Goal: Task Accomplishment & Management: Manage account settings

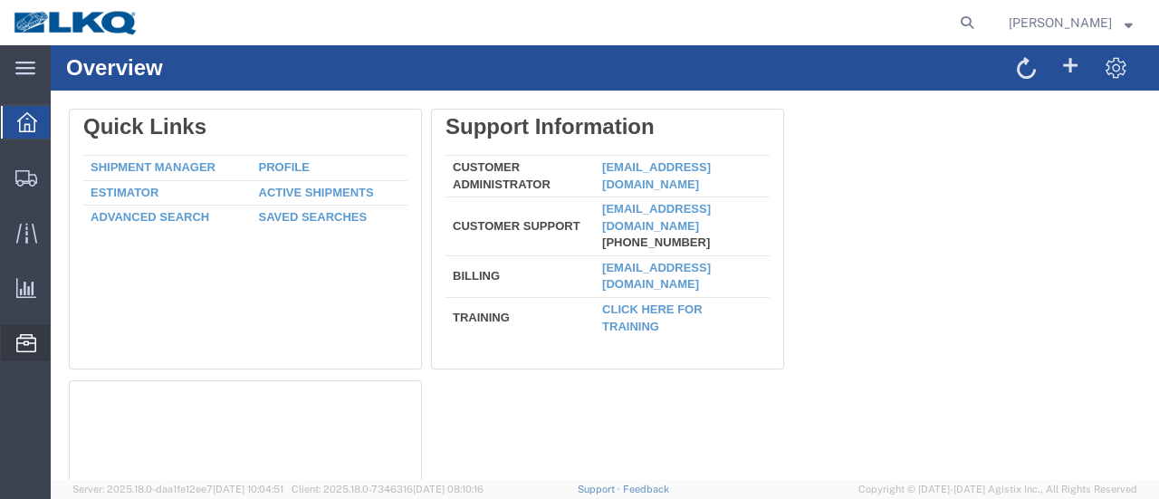
click at [0, 0] on span "Location Appointment" at bounding box center [0, 0] width 0 height 0
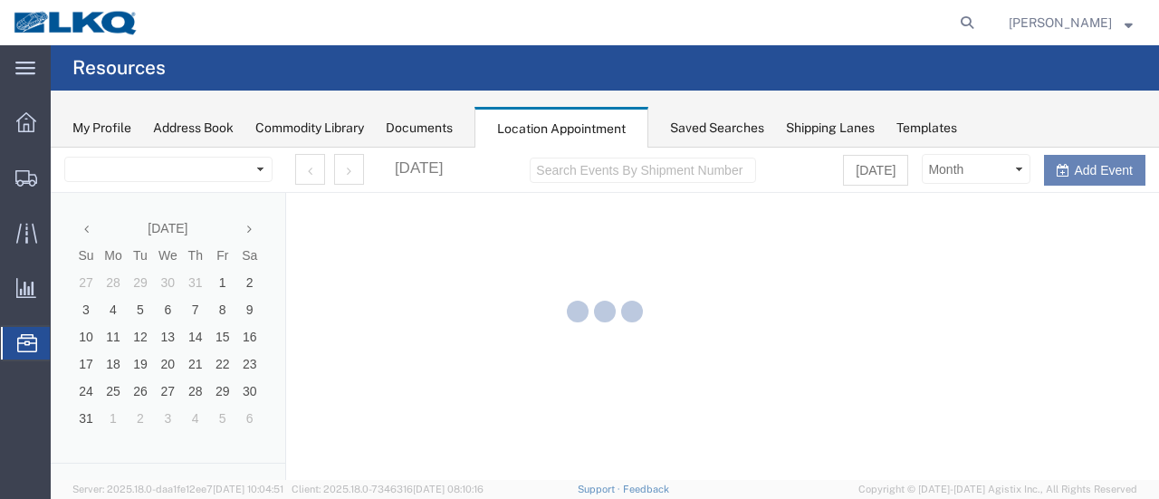
select select "28712"
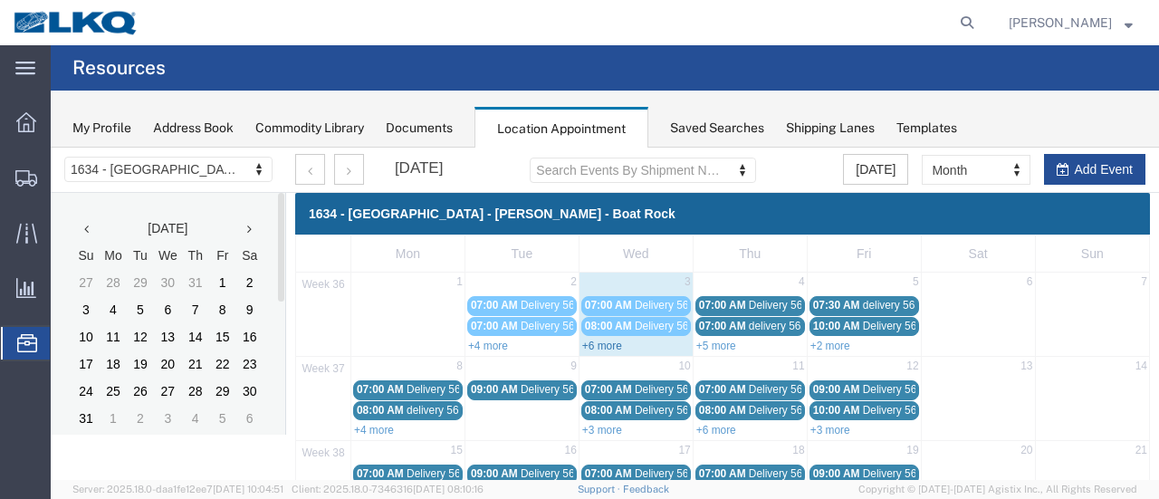
click at [593, 340] on link "+6 more" at bounding box center [602, 346] width 40 height 13
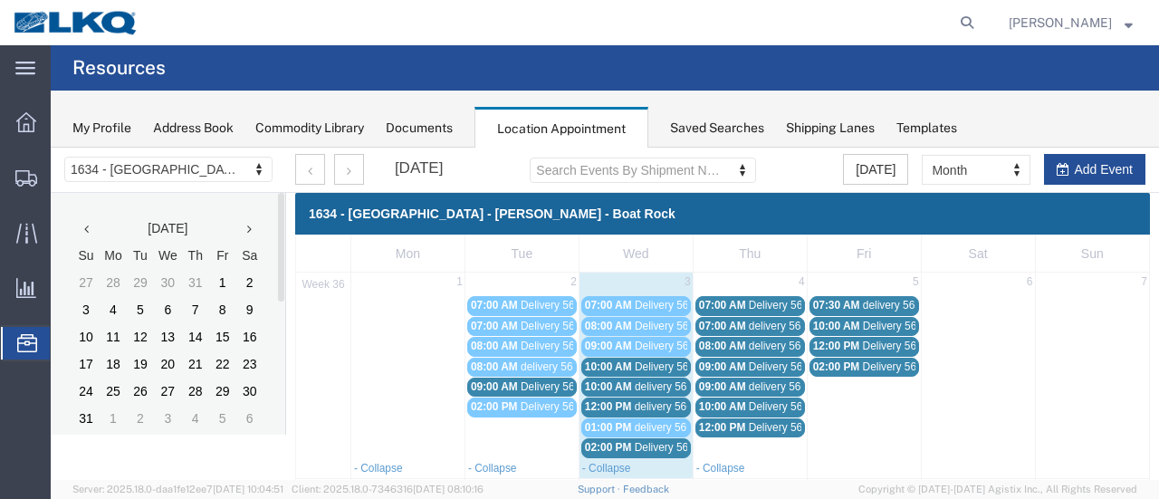
click at [663, 365] on span "Delivery 56329163" at bounding box center [680, 367] width 90 height 13
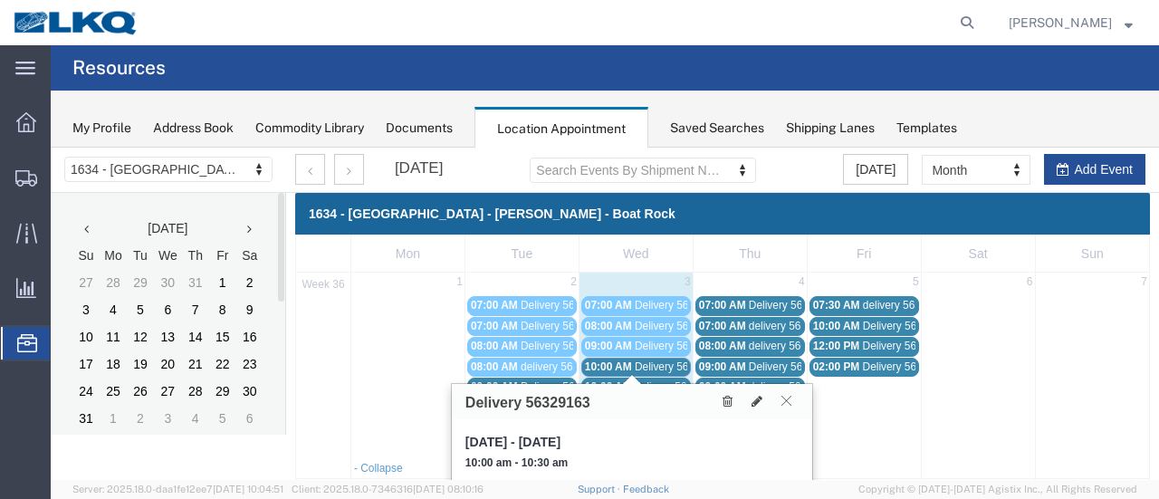
click at [787, 397] on icon at bounding box center [787, 400] width 10 height 11
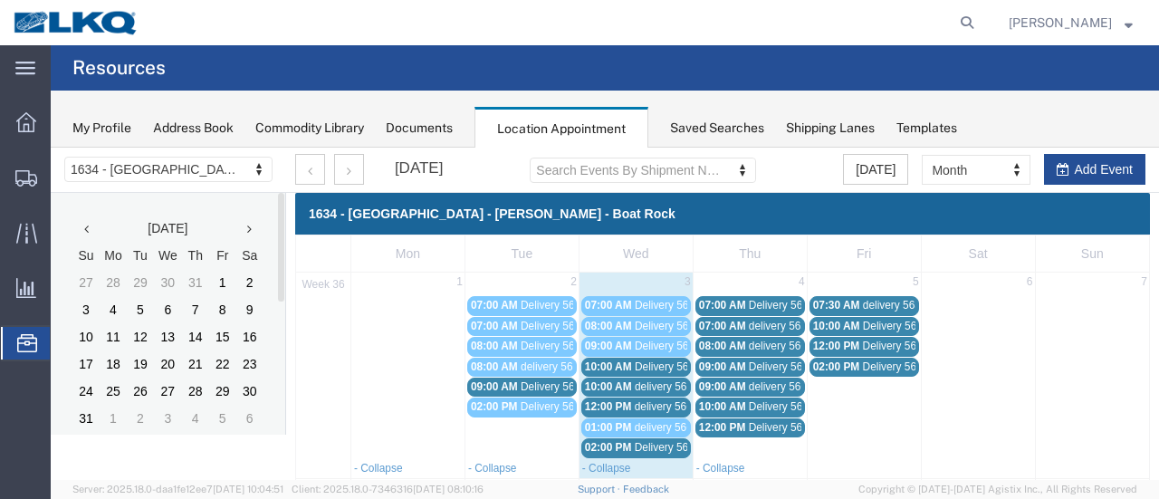
click at [659, 381] on span "delivery 56683756" at bounding box center [679, 386] width 88 height 13
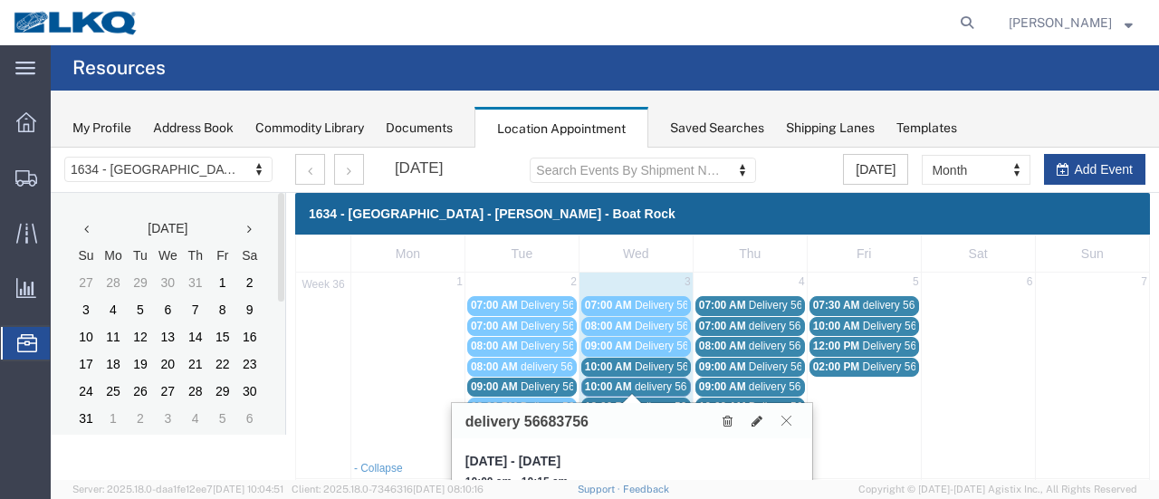
click at [785, 418] on icon at bounding box center [787, 420] width 10 height 11
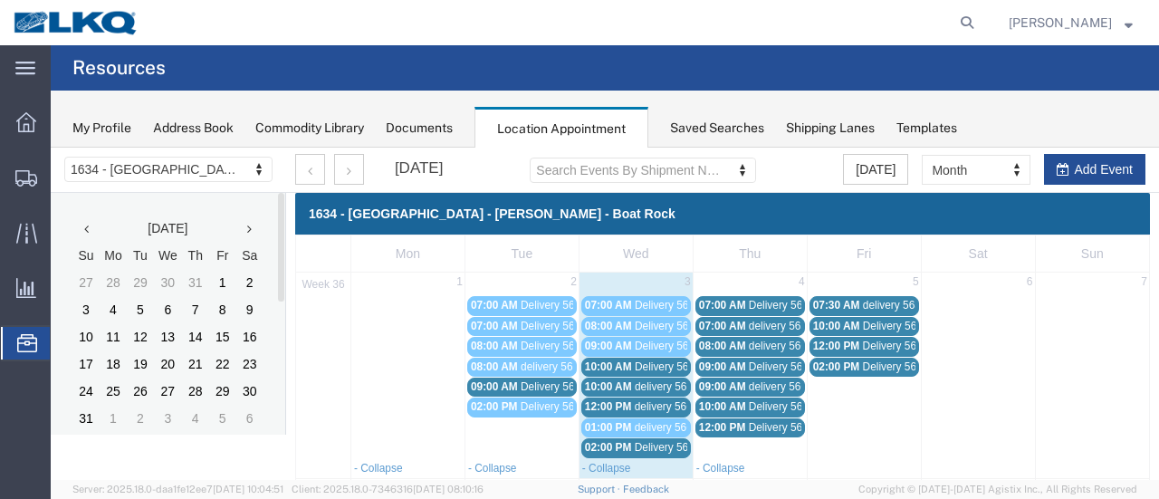
click at [647, 441] on span "Delivery 56684274" at bounding box center [680, 447] width 90 height 13
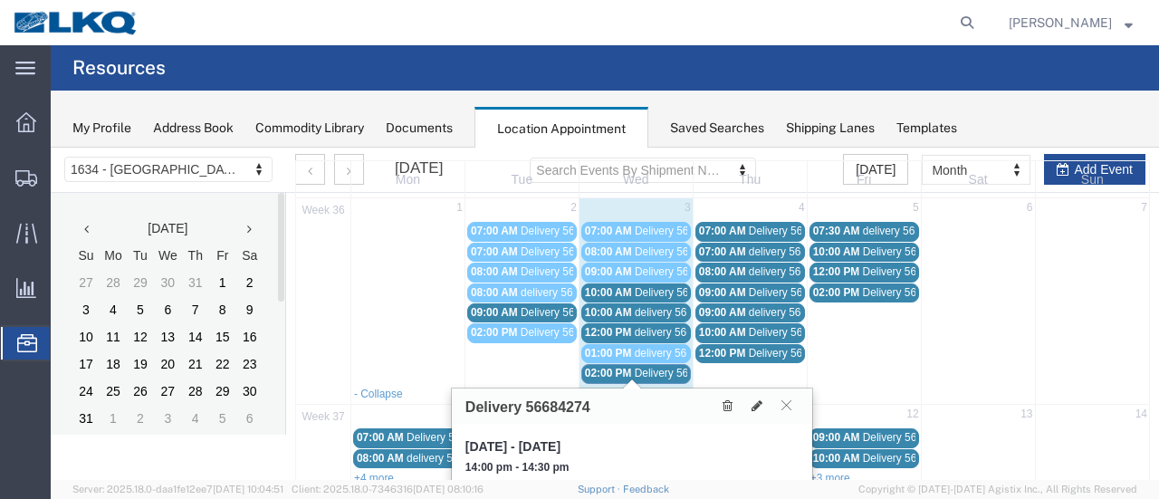
scroll to position [91, 0]
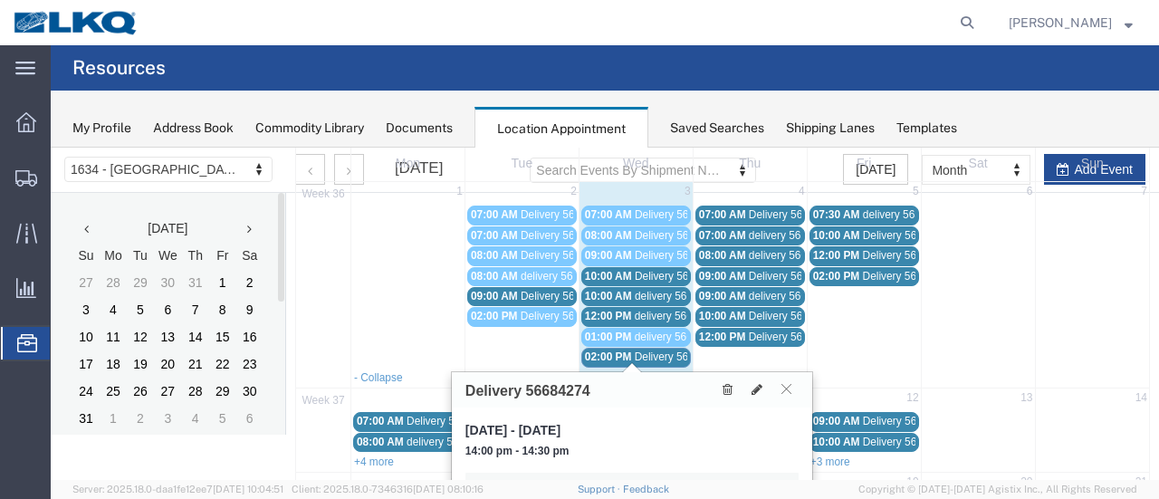
click at [540, 291] on span "Delivery 56246850" at bounding box center [566, 296] width 90 height 13
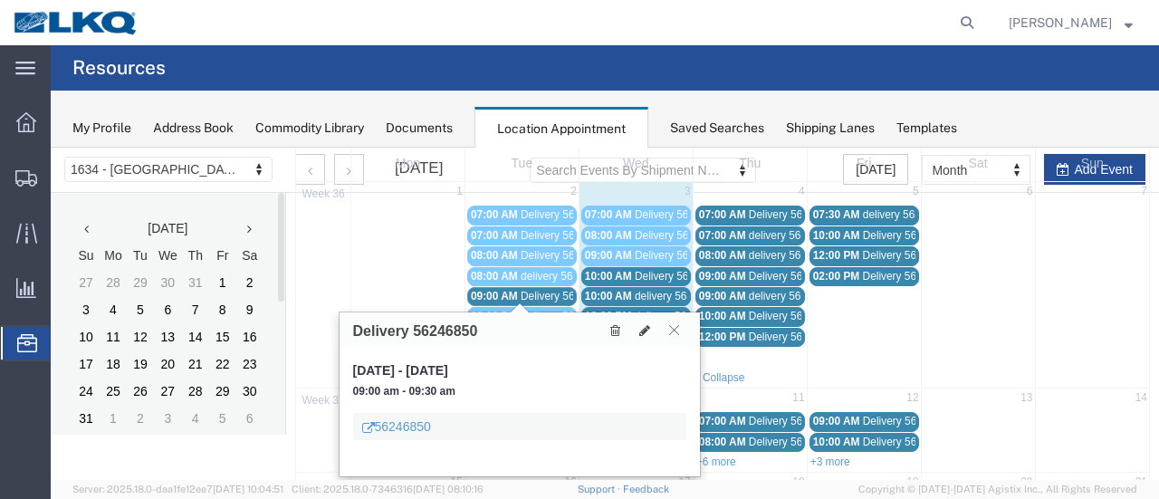
click at [674, 327] on icon at bounding box center [674, 329] width 10 height 11
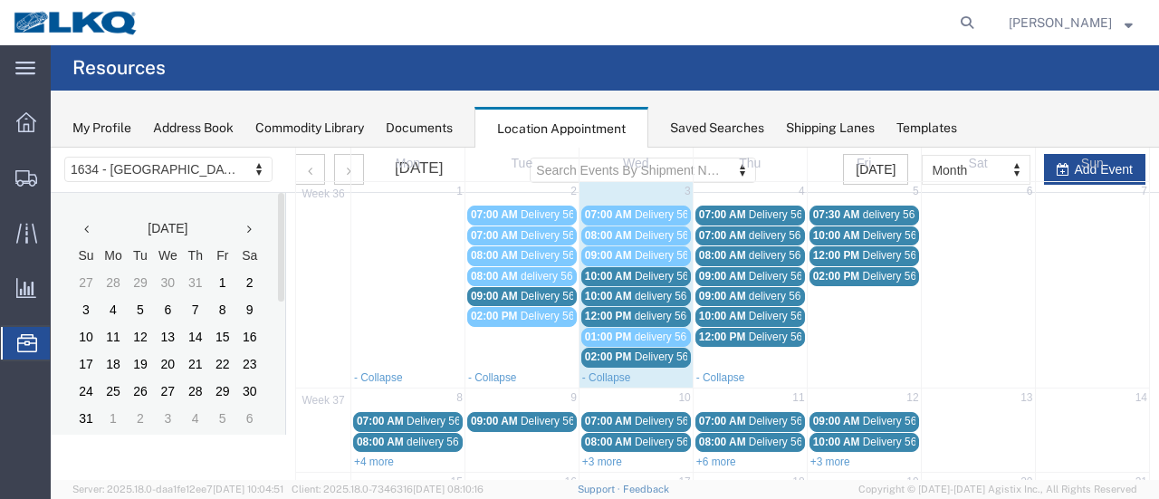
click at [654, 312] on span "delivery 56649075" at bounding box center [679, 316] width 88 height 13
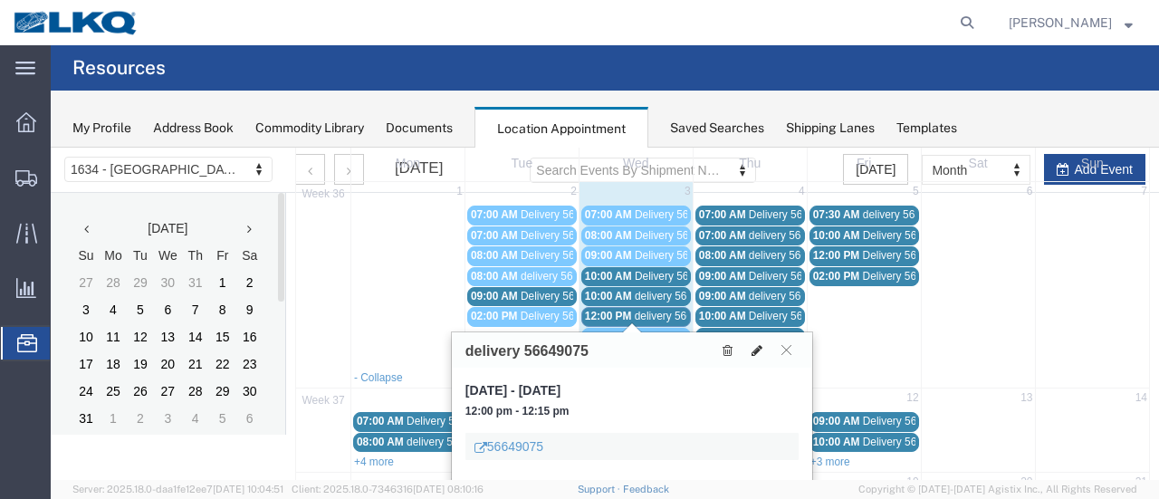
click at [758, 345] on icon at bounding box center [757, 350] width 11 height 13
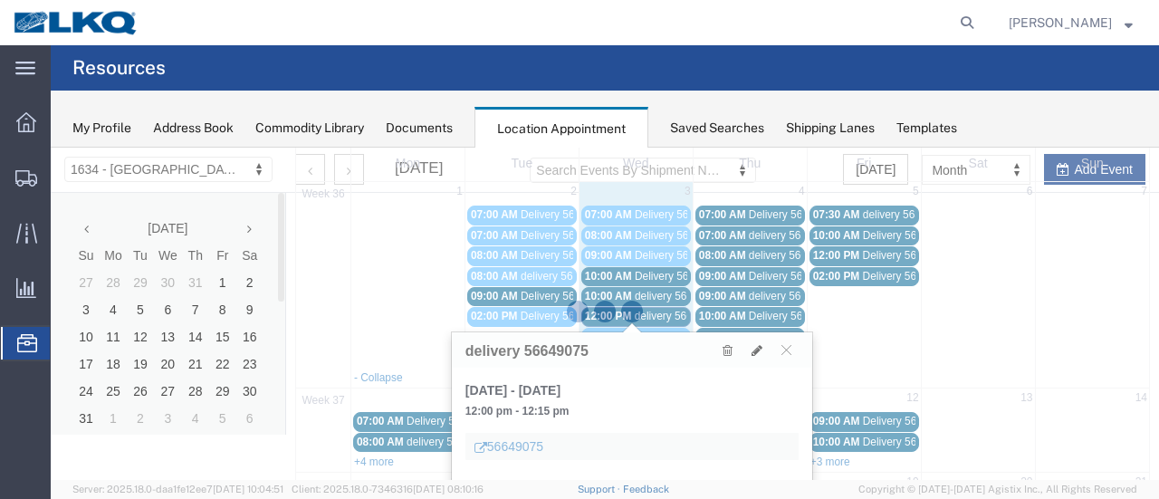
select select "1"
select select
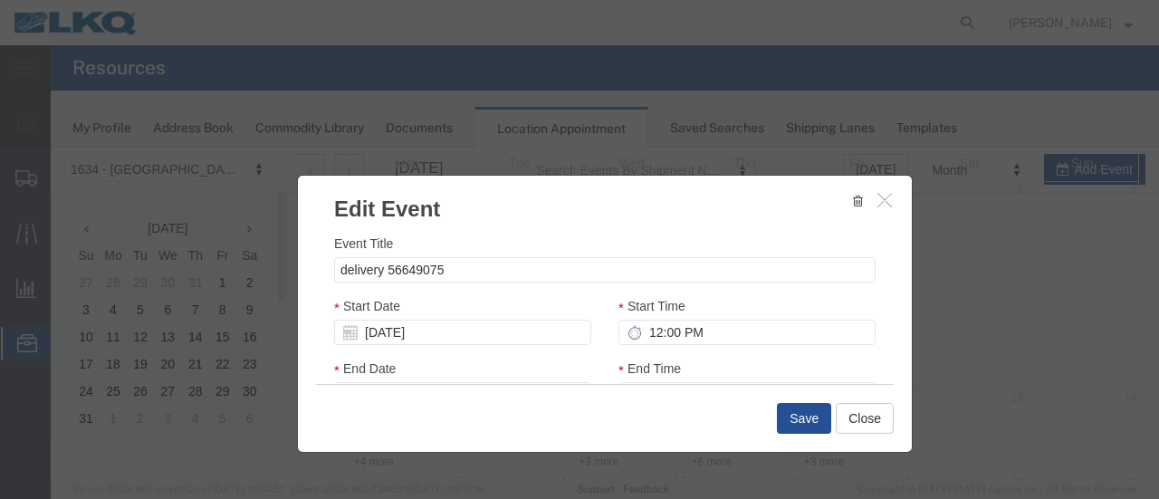
select select
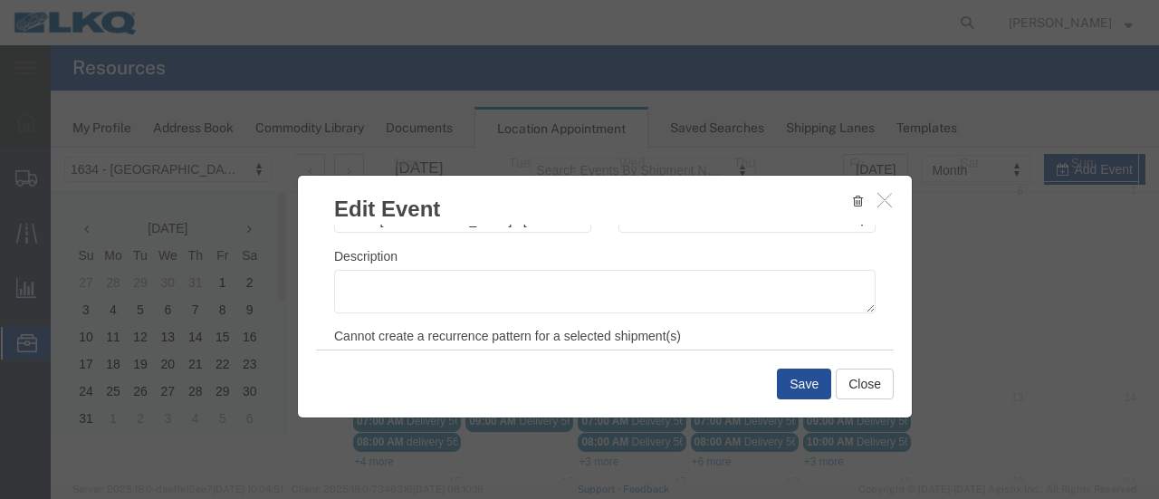
scroll to position [272, 0]
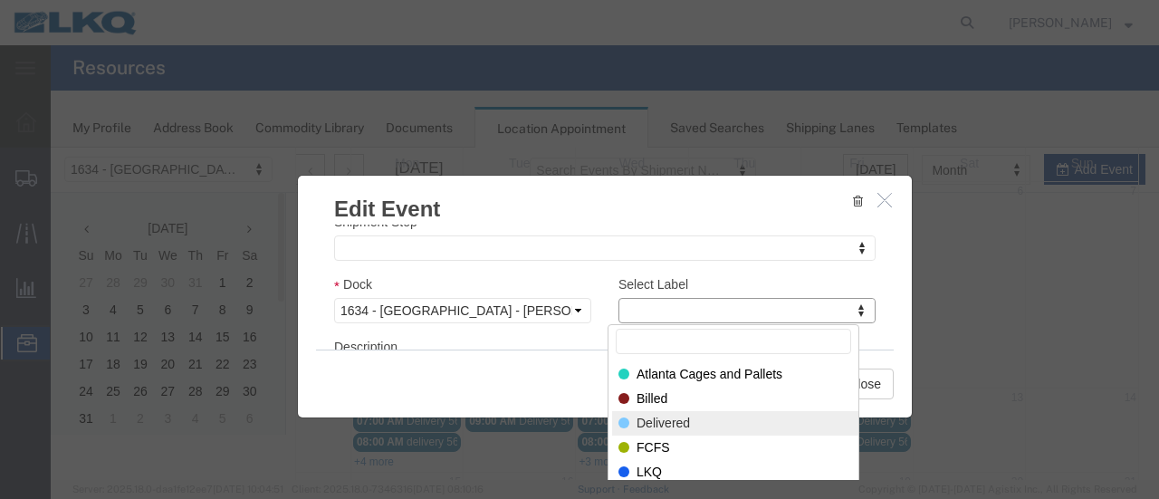
drag, startPoint x: 687, startPoint y: 414, endPoint x: 707, endPoint y: 403, distance: 22.7
select select "40"
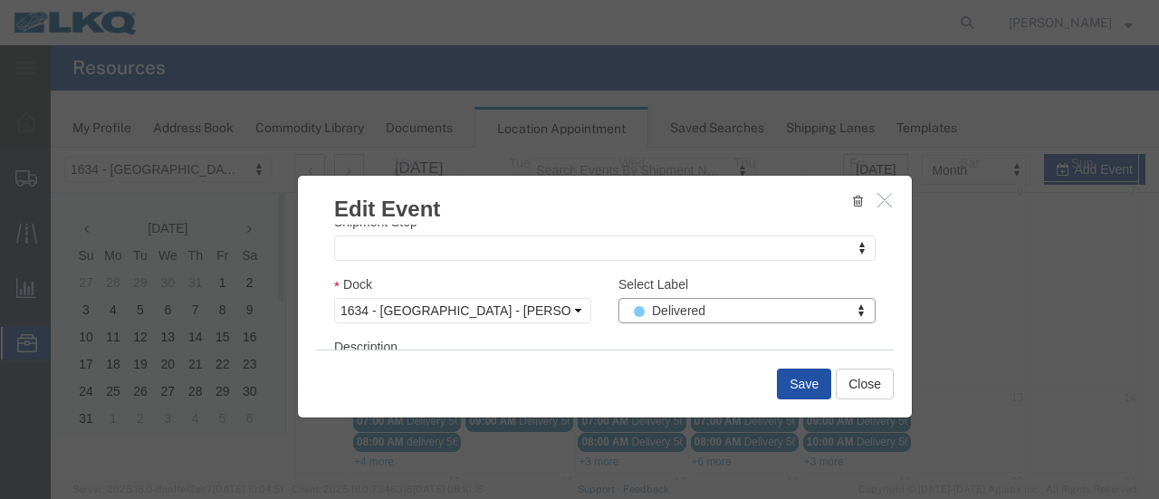
click at [796, 382] on button "Save" at bounding box center [804, 384] width 54 height 31
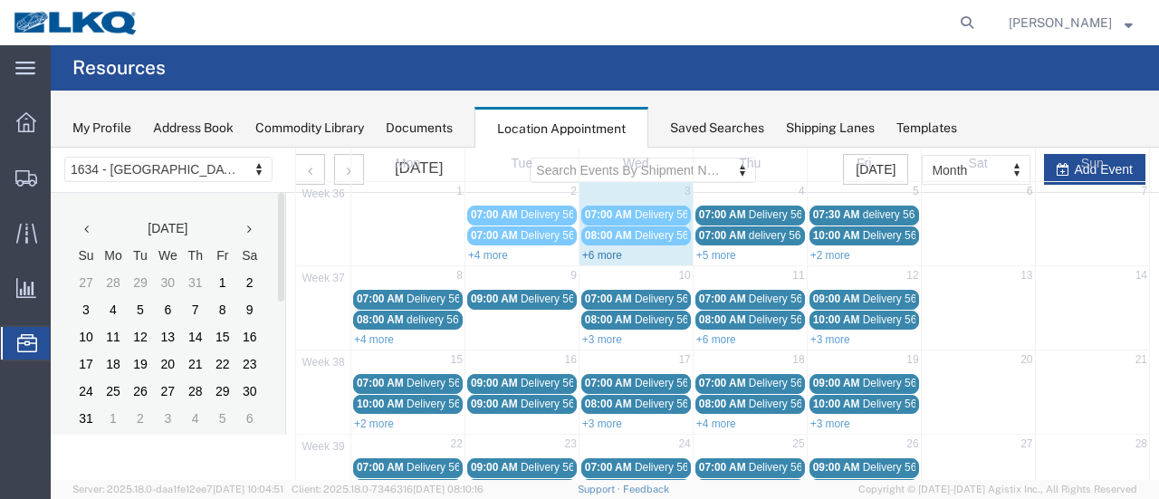
click at [597, 253] on link "+6 more" at bounding box center [602, 255] width 40 height 13
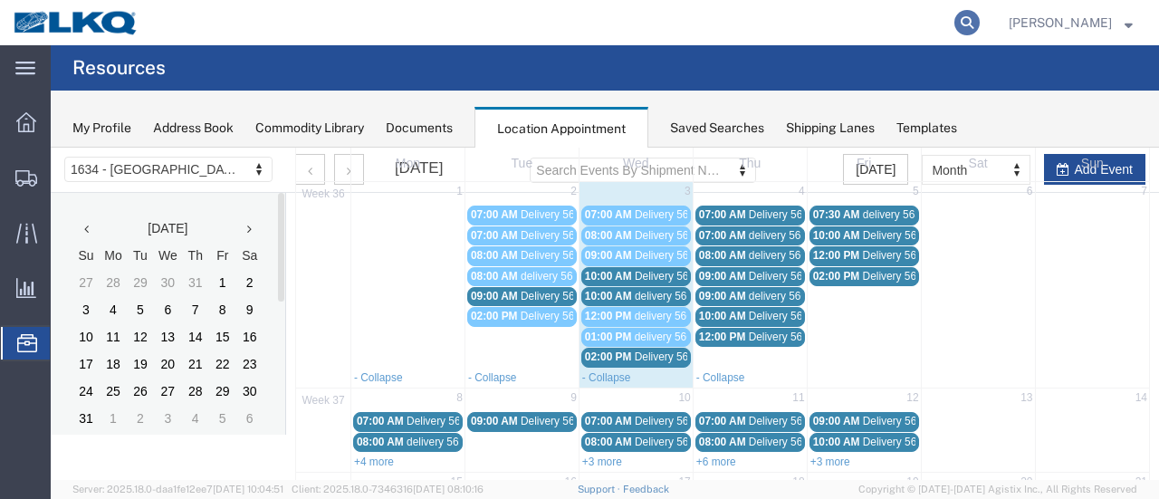
click at [980, 19] on icon at bounding box center [967, 22] width 25 height 25
click at [639, 14] on input "search" at bounding box center [679, 22] width 551 height 43
type input "56649075"
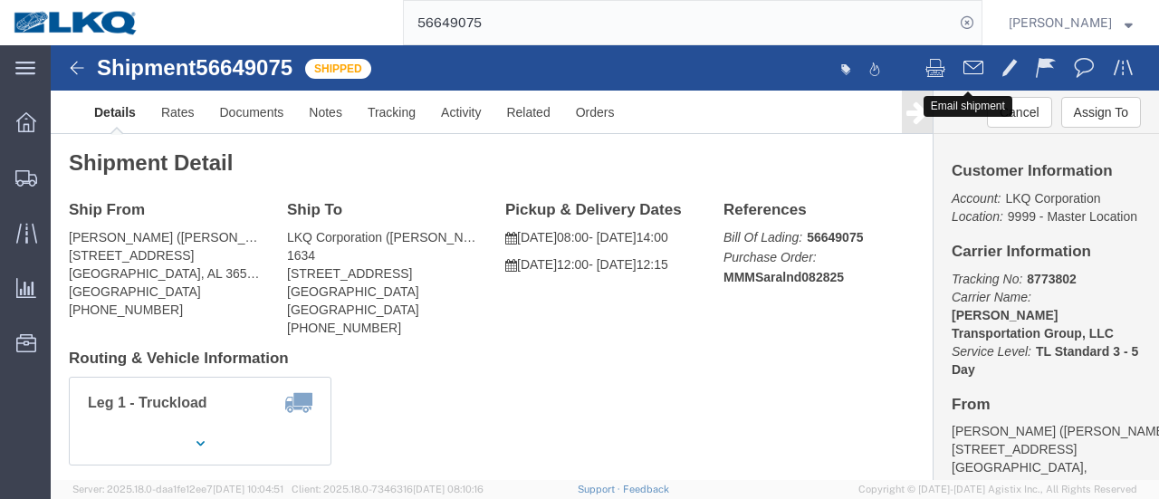
click button
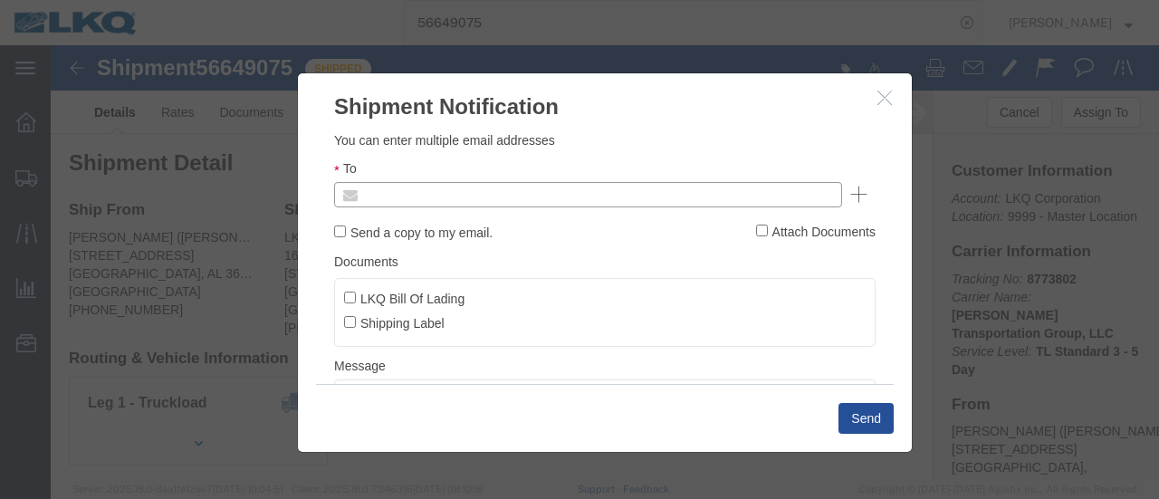
click input "text"
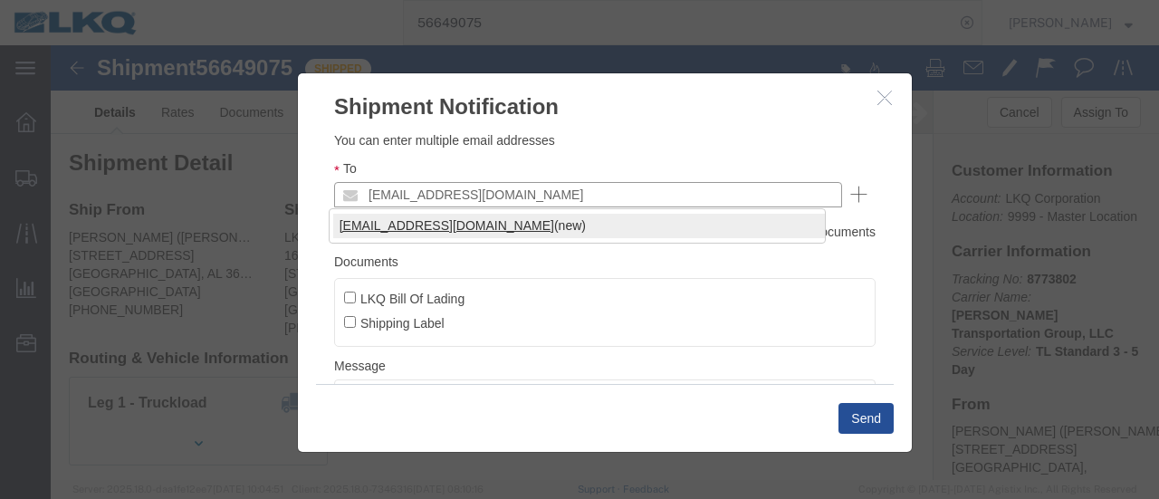
type input "[EMAIL_ADDRESS][DOMAIN_NAME]"
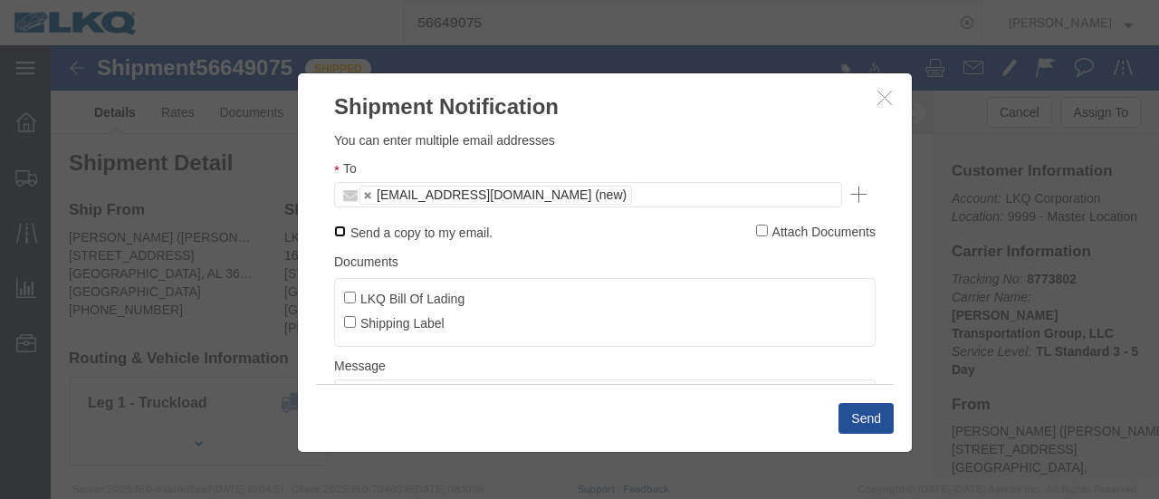
click input "Send a copy to my email."
checkbox input "true"
click input "LKQ Bill Of Lading"
checkbox input "true"
click button "Send"
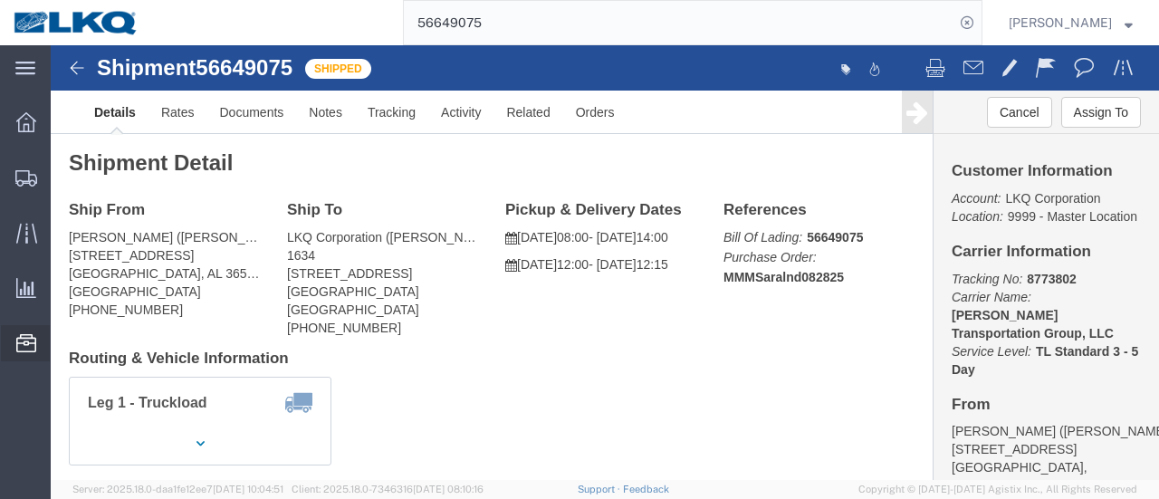
click at [0, 0] on span "Location Appointment" at bounding box center [0, 0] width 0 height 0
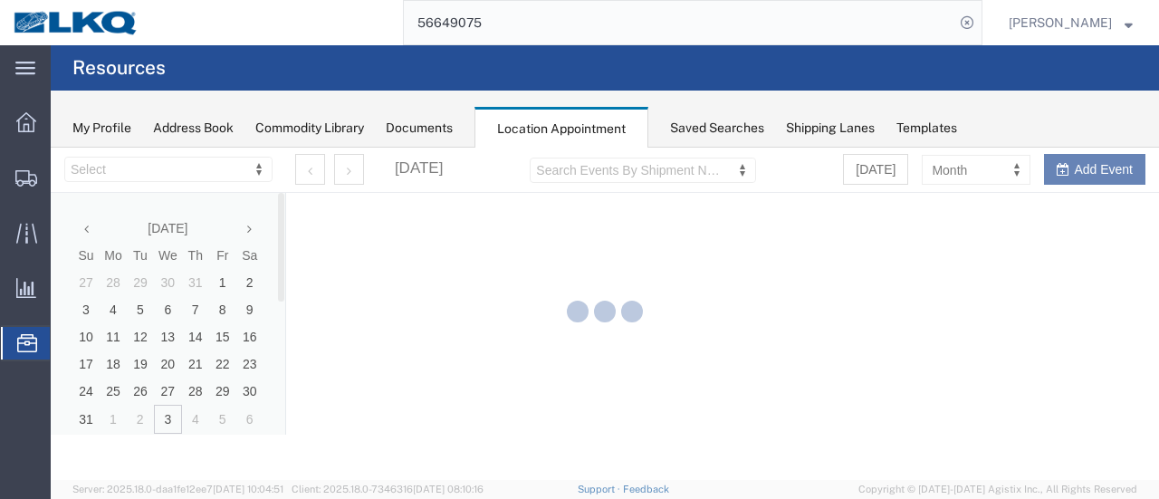
select select "28712"
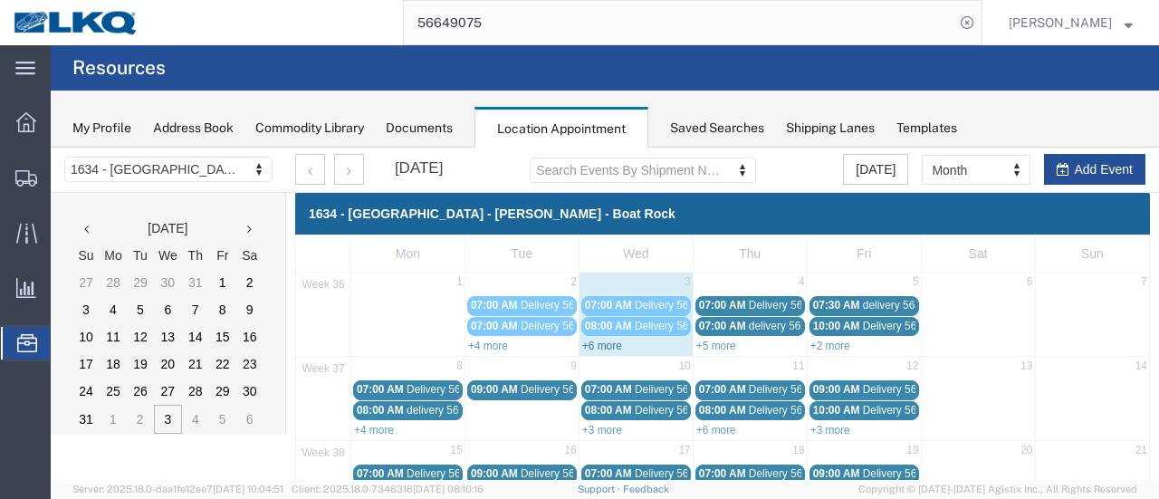
click at [601, 341] on link "+6 more" at bounding box center [602, 346] width 40 height 13
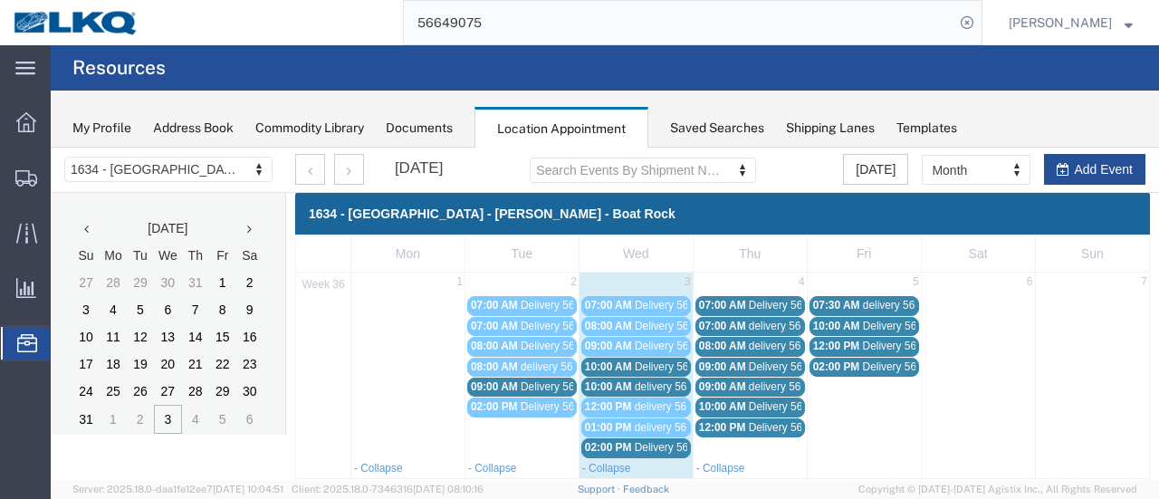
click at [664, 441] on span "Delivery 56684274" at bounding box center [680, 447] width 90 height 13
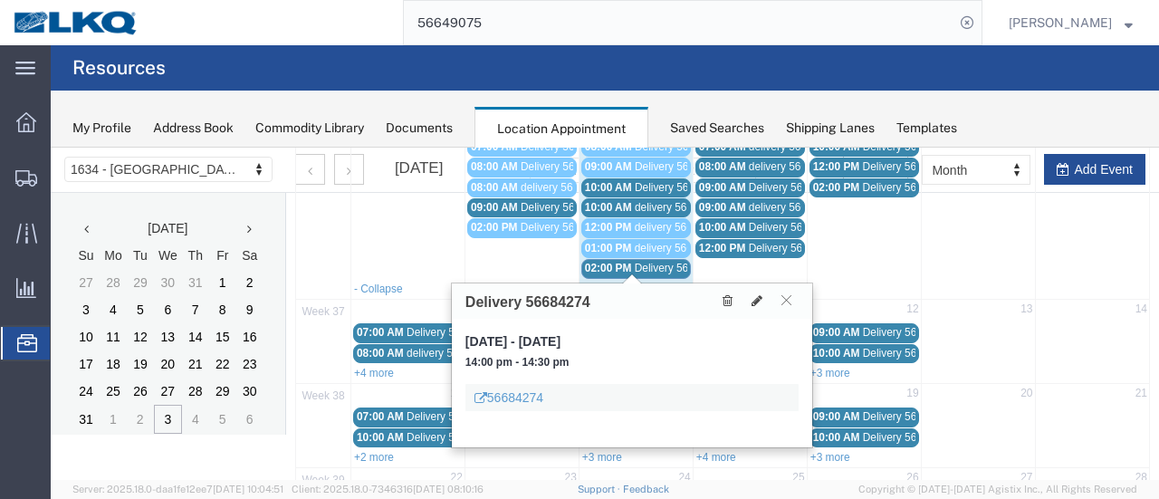
scroll to position [181, 0]
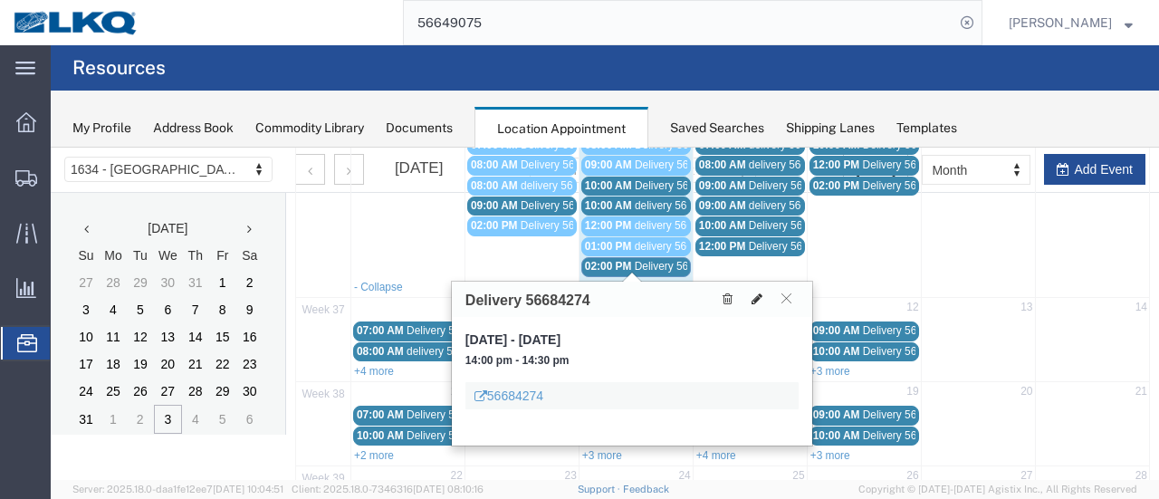
click at [759, 294] on icon at bounding box center [757, 299] width 11 height 13
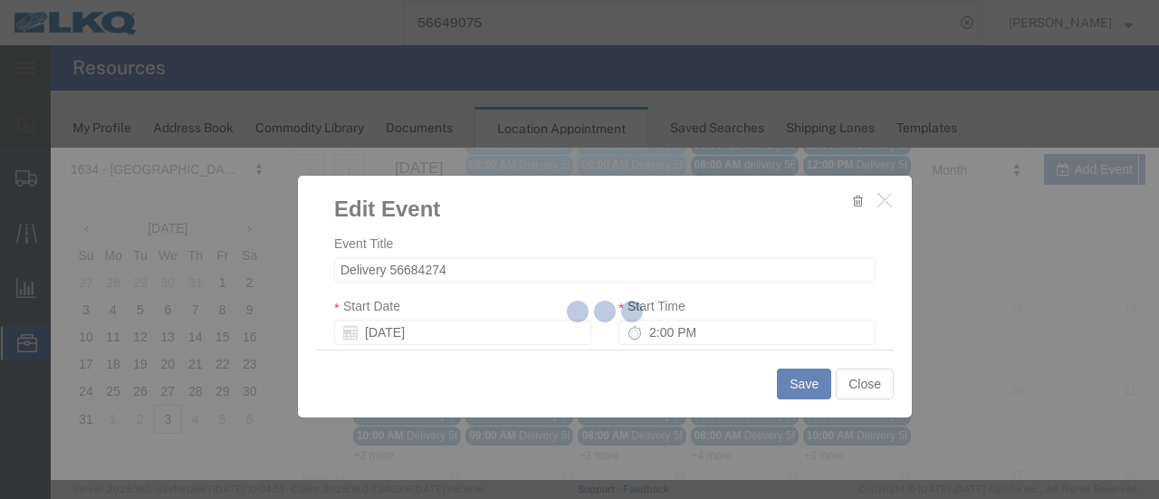
select select
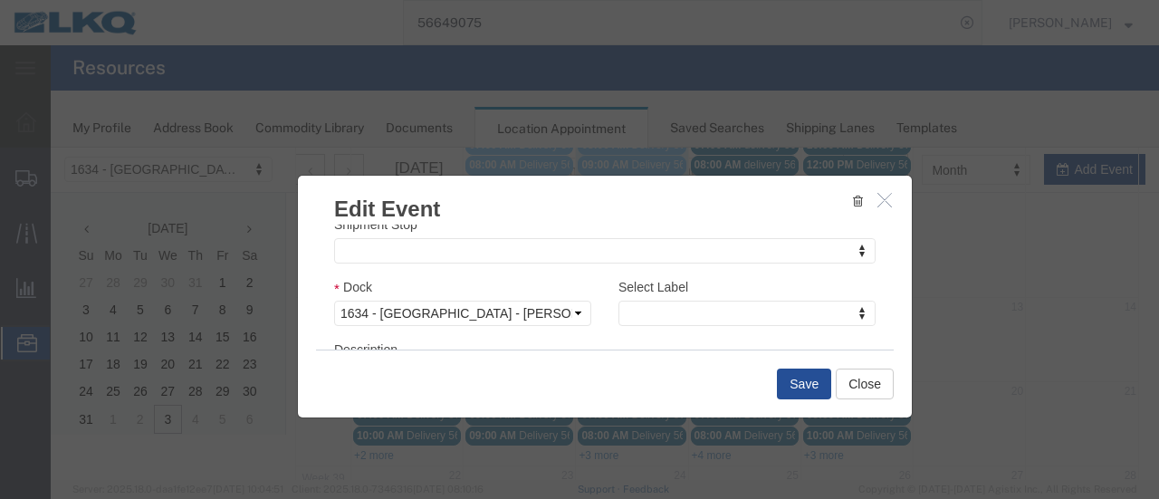
scroll to position [272, 0]
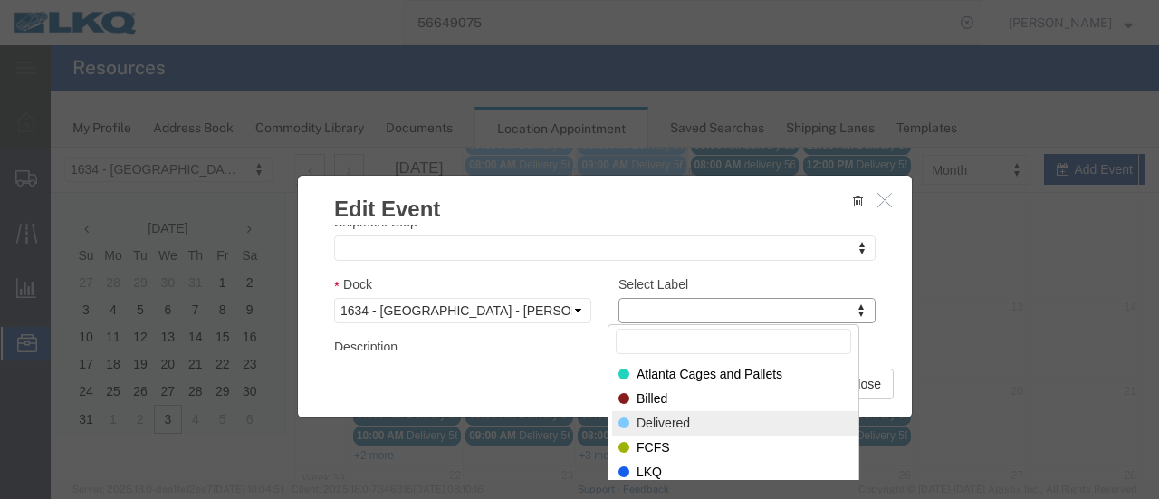
select select "40"
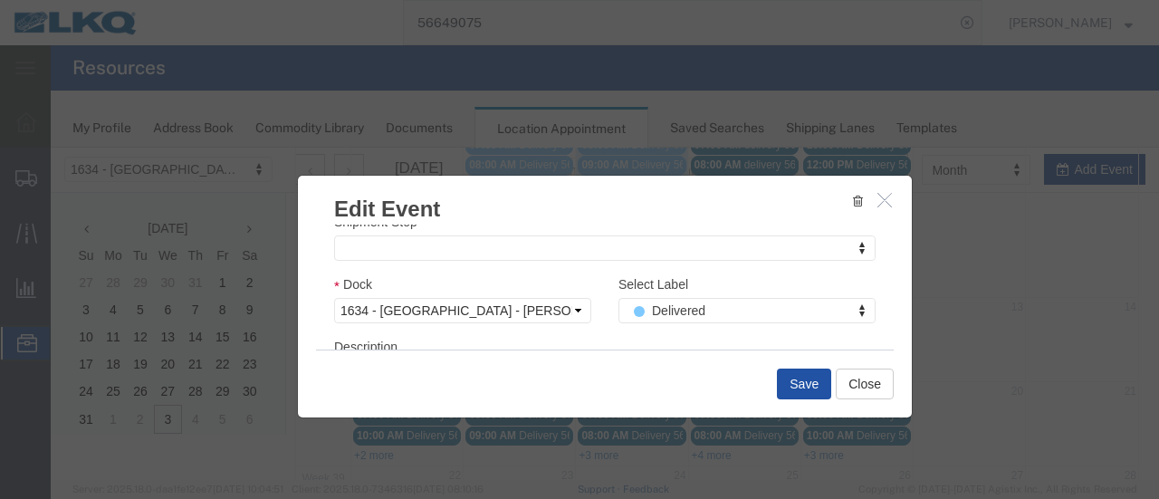
click at [802, 385] on button "Save" at bounding box center [804, 384] width 54 height 31
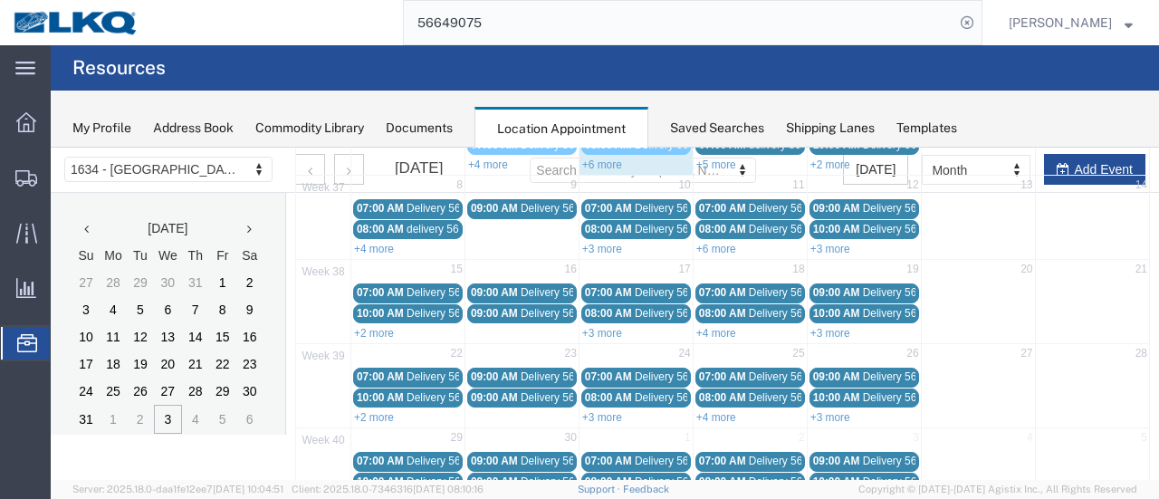
scroll to position [116, 0]
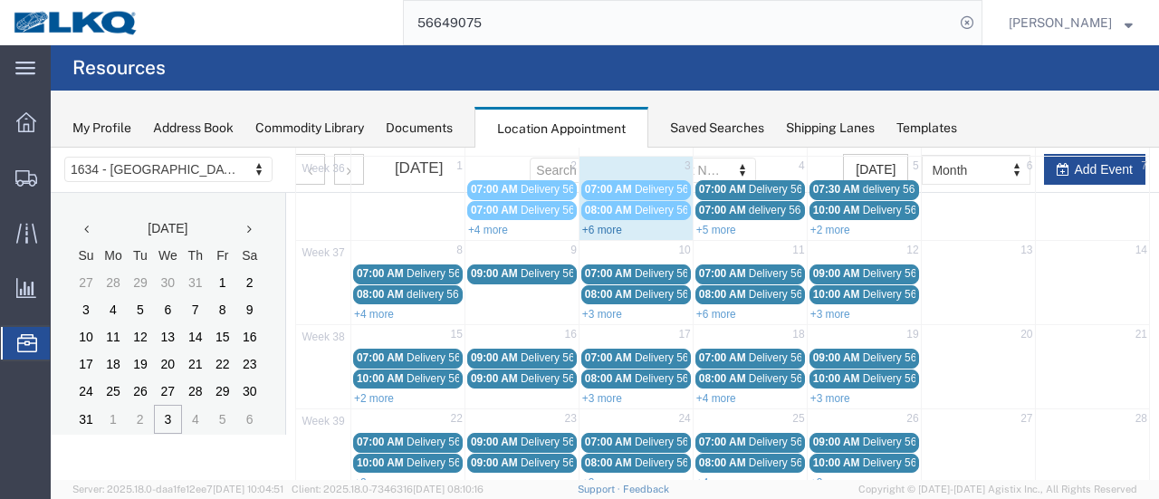
click at [594, 226] on link "+6 more" at bounding box center [602, 230] width 40 height 13
